Goal: Transaction & Acquisition: Subscribe to service/newsletter

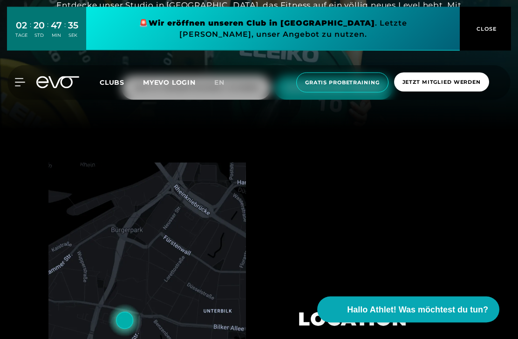
scroll to position [205, 0]
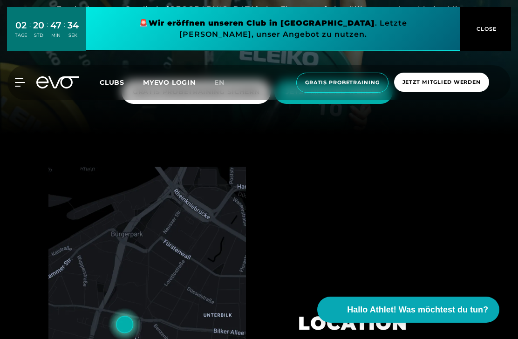
click at [454, 88] on span "Jetzt Mitglied werden" at bounding box center [441, 82] width 95 height 19
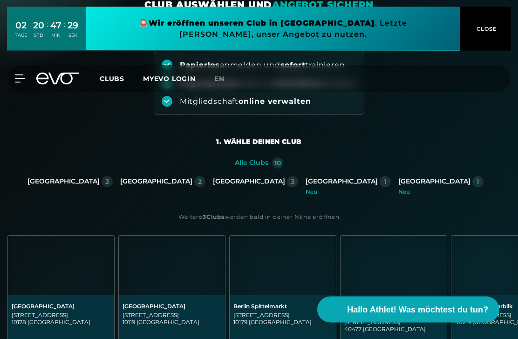
scroll to position [82, 0]
click at [192, 182] on div "[GEOGRAPHIC_DATA]" at bounding box center [156, 181] width 72 height 8
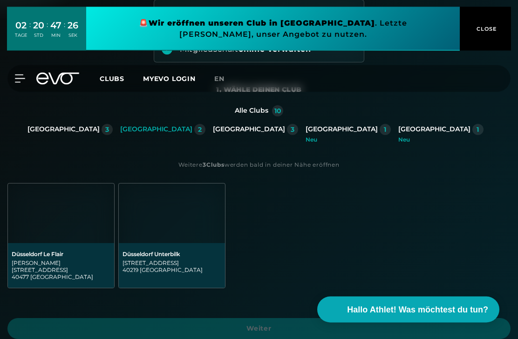
scroll to position [134, 0]
click at [163, 268] on div "[STREET_ADDRESS]" at bounding box center [172, 266] width 99 height 14
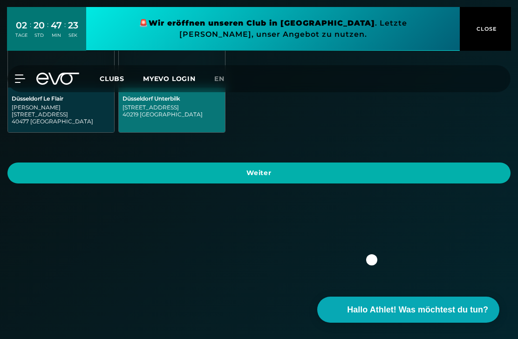
click at [404, 168] on span "Weiter" at bounding box center [259, 173] width 481 height 10
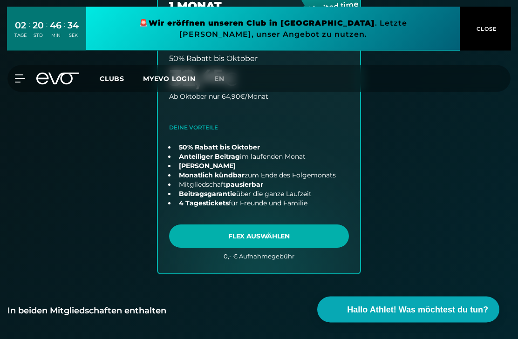
scroll to position [649, 0]
click at [290, 242] on link "choose plan" at bounding box center [259, 111] width 202 height 323
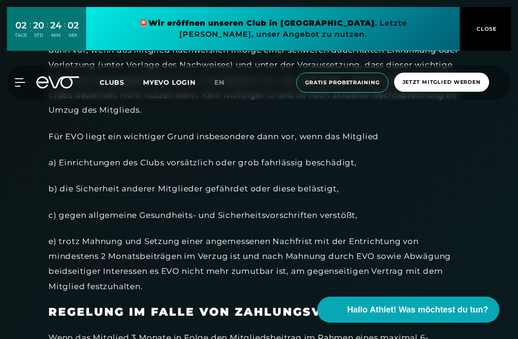
scroll to position [1388, 0]
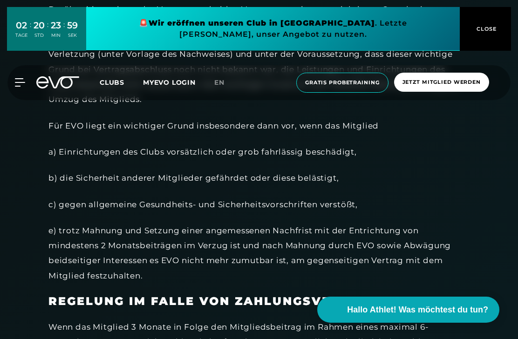
click at [25, 82] on icon at bounding box center [20, 82] width 10 height 7
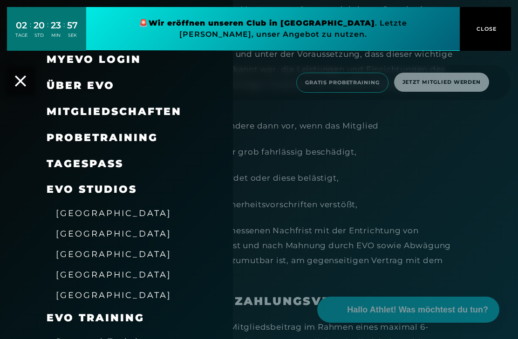
click at [150, 110] on span "Mitgliedschaften" at bounding box center [114, 111] width 135 height 13
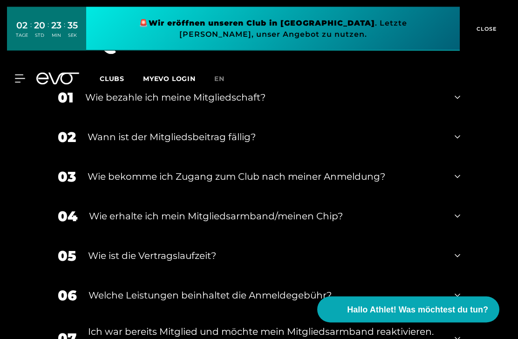
scroll to position [1360, 0]
click at [461, 117] on div "01 Wie bezahle ich meine Mitgliedschaft?" at bounding box center [258, 98] width 421 height 40
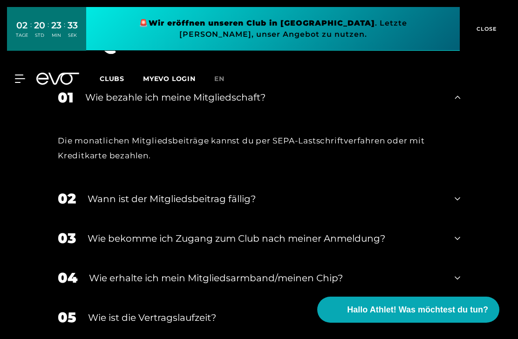
click at [462, 218] on div "02 Wann ist der Mitgliedsbeitrag fällig?" at bounding box center [258, 199] width 421 height 40
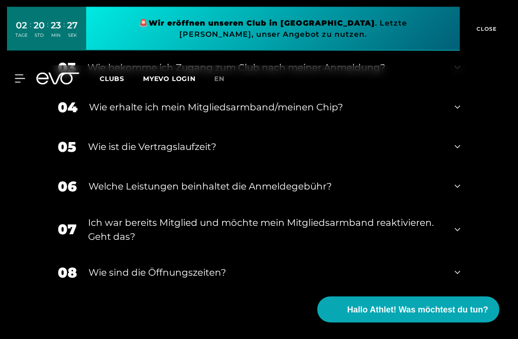
scroll to position [1584, 0]
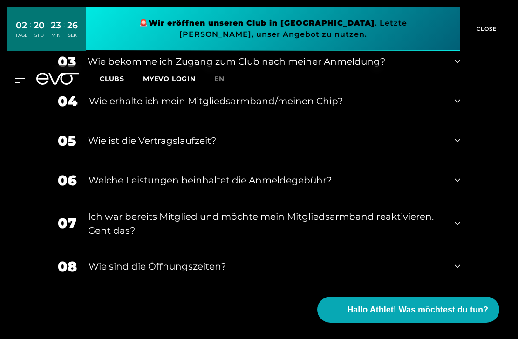
click at [462, 161] on div "05 Wie ist die Vertragslaufzeit?" at bounding box center [258, 141] width 421 height 40
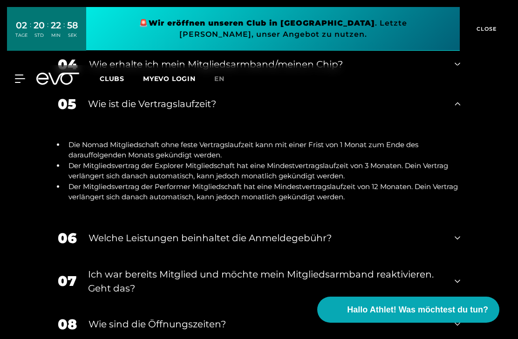
scroll to position [1623, 0]
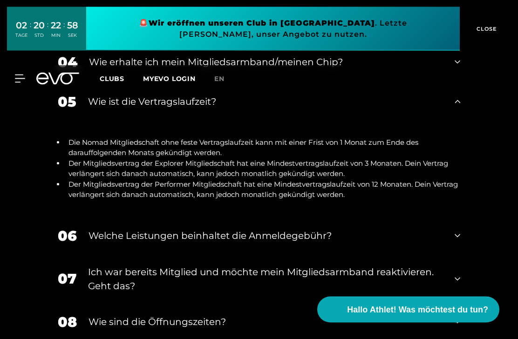
click at [452, 256] on div "06 Welche Leistungen beinhaltet die Anmeldegebühr?" at bounding box center [258, 237] width 421 height 40
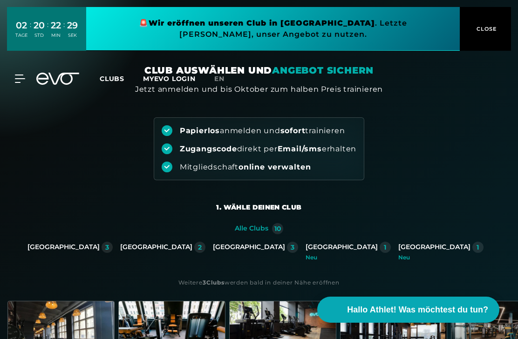
scroll to position [0, 0]
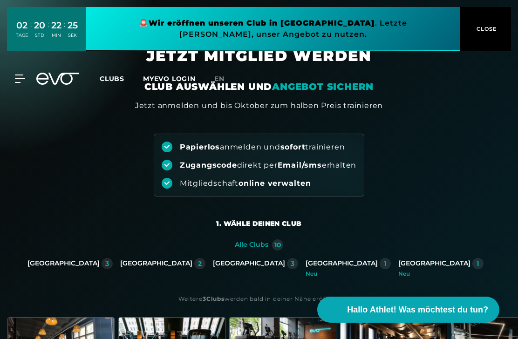
click at [192, 267] on div "[GEOGRAPHIC_DATA]" at bounding box center [156, 263] width 72 height 8
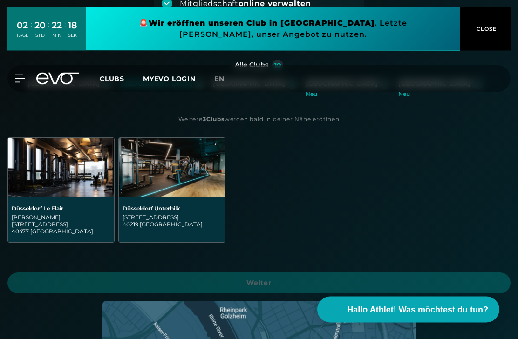
scroll to position [180, 0]
click at [168, 220] on div "[STREET_ADDRESS]" at bounding box center [172, 221] width 99 height 14
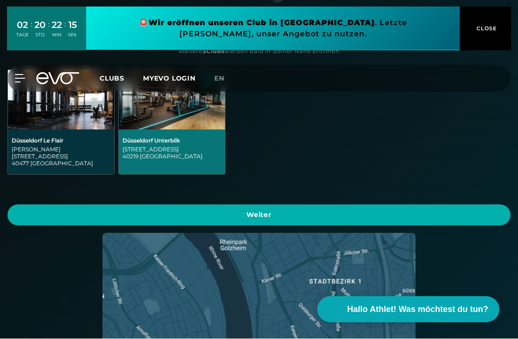
click at [395, 213] on span "Weiter" at bounding box center [259, 216] width 481 height 10
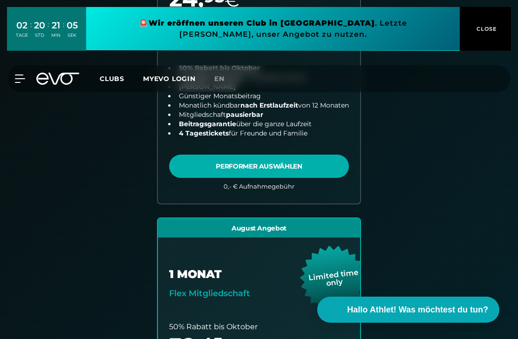
scroll to position [377, 0]
